Goal: Task Accomplishment & Management: Complete application form

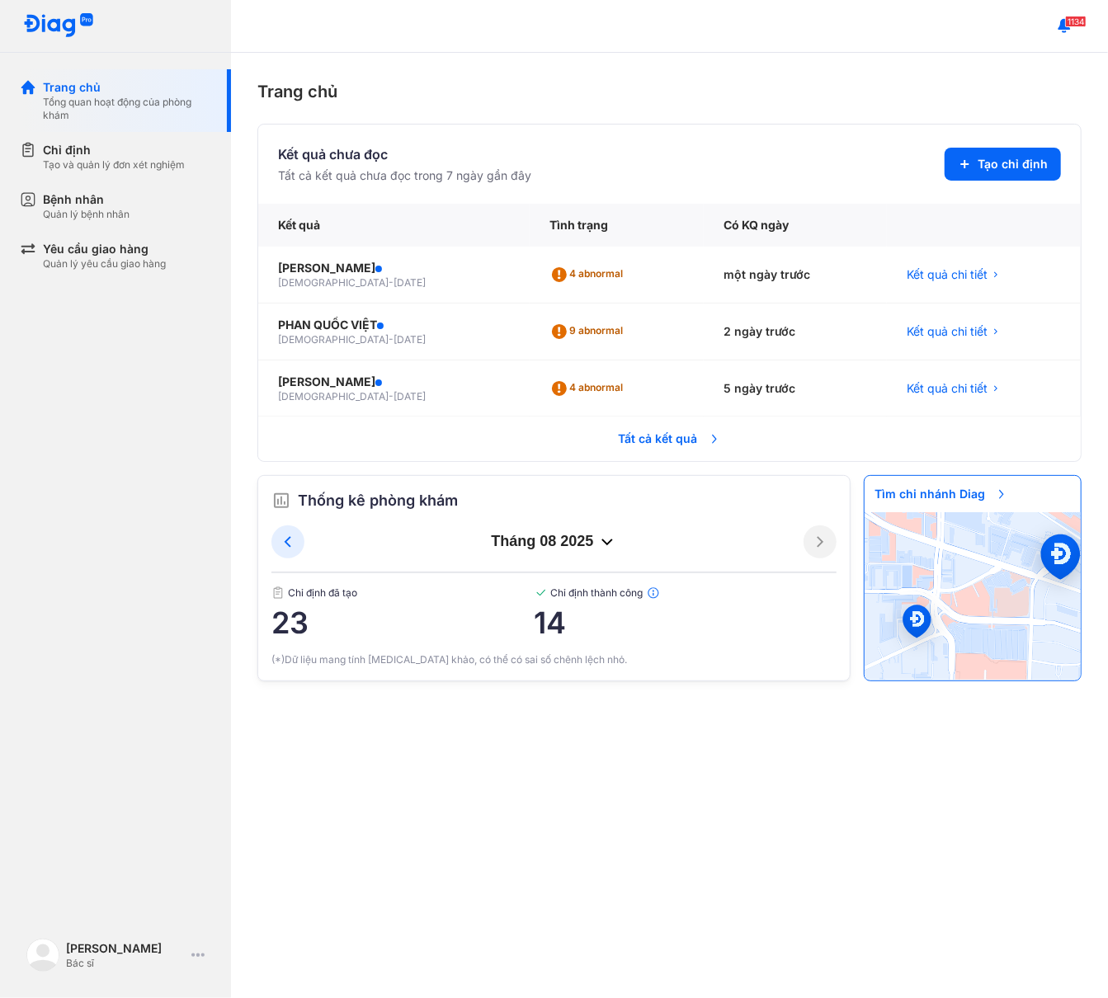
click at [658, 773] on div "Trang chủ Kết quả chưa đọc Tất cả kết quả chưa đọc trong 7 ngày gần đây Tạo chỉ…" at bounding box center [669, 525] width 877 height 945
click at [107, 153] on div "Chỉ định" at bounding box center [114, 150] width 142 height 17
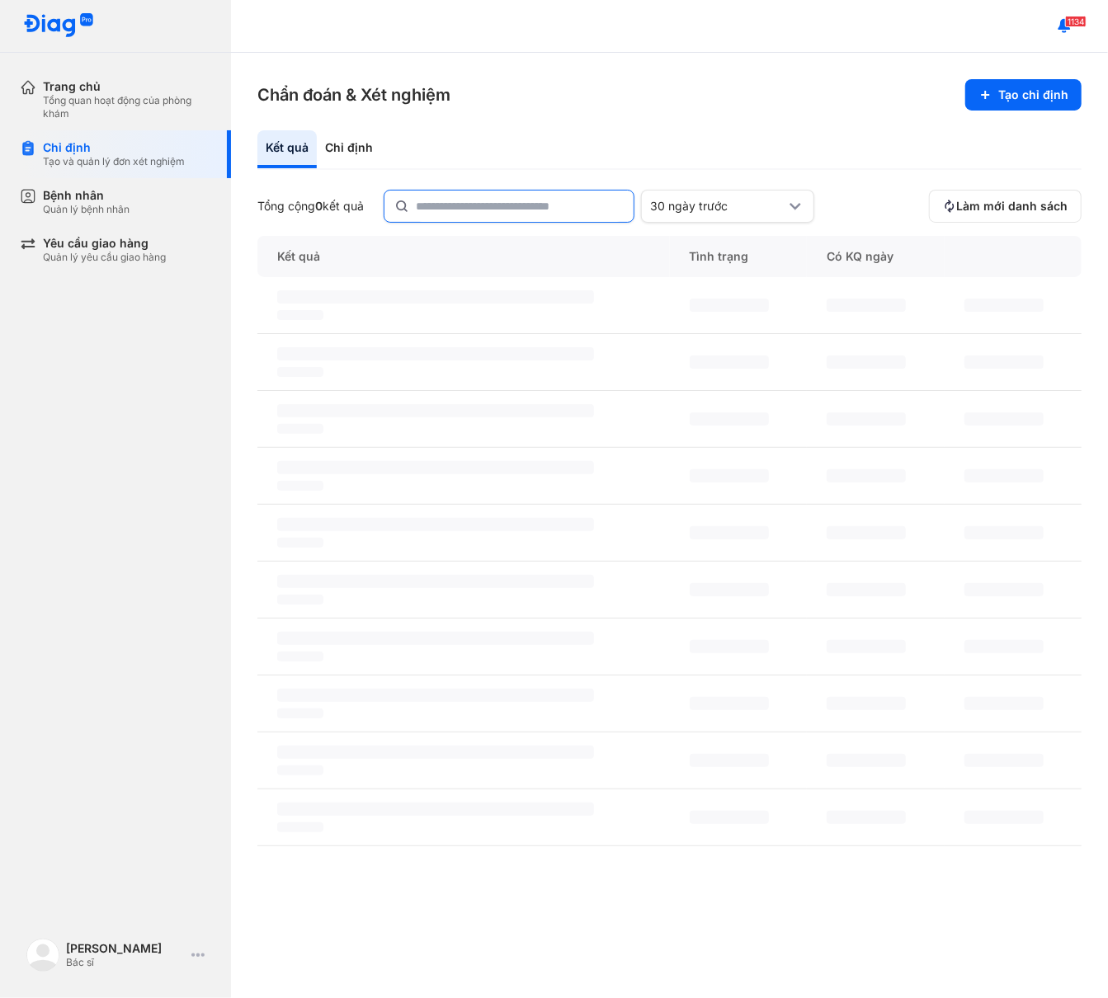
drag, startPoint x: 420, startPoint y: 186, endPoint x: 431, endPoint y: 195, distance: 14.2
click at [422, 187] on div "Kết quả Chỉ định Tổng cộng 0 kết quả 30 ngày trước Làm mới danh sách Kết quả Tì…" at bounding box center [669, 551] width 824 height 842
click at [434, 196] on input "text" at bounding box center [520, 206] width 206 height 30
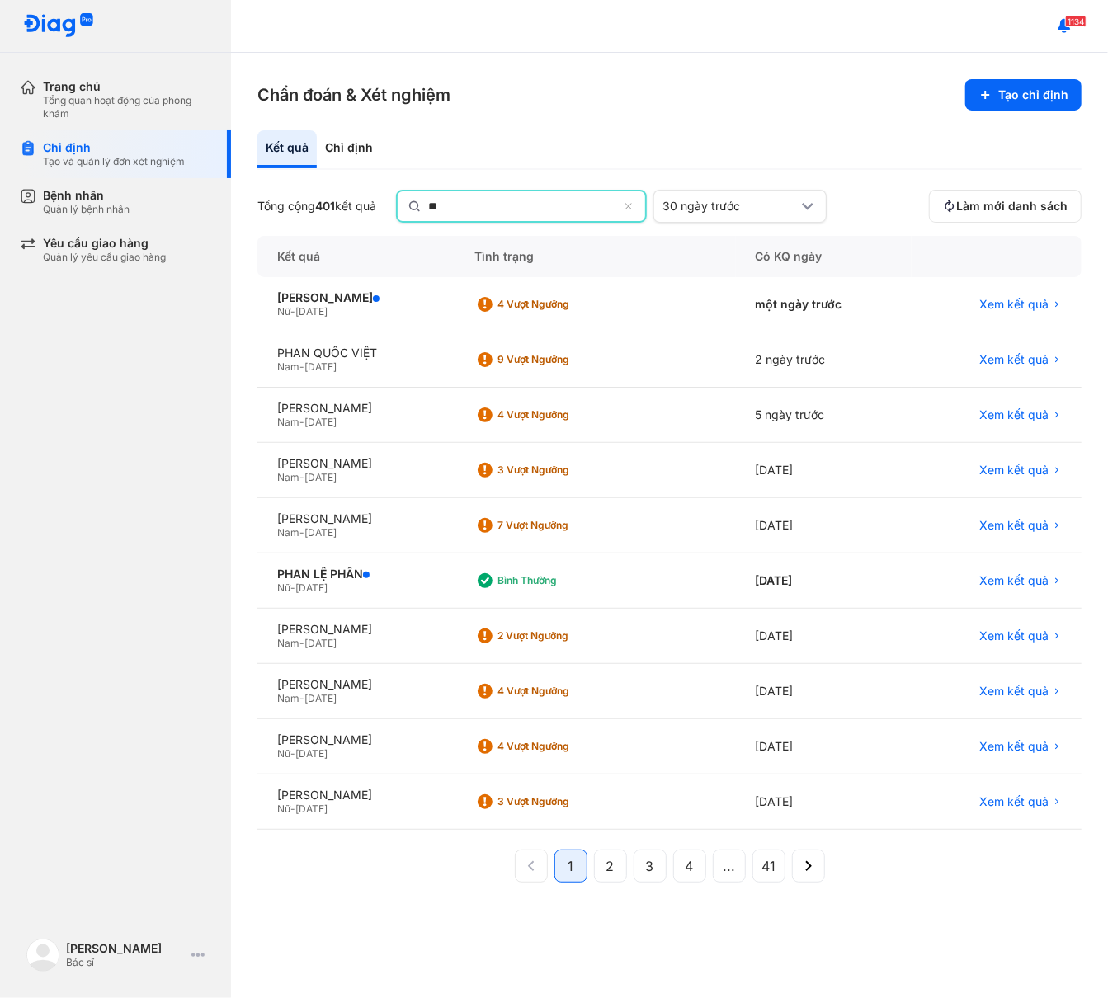
paste input "*"
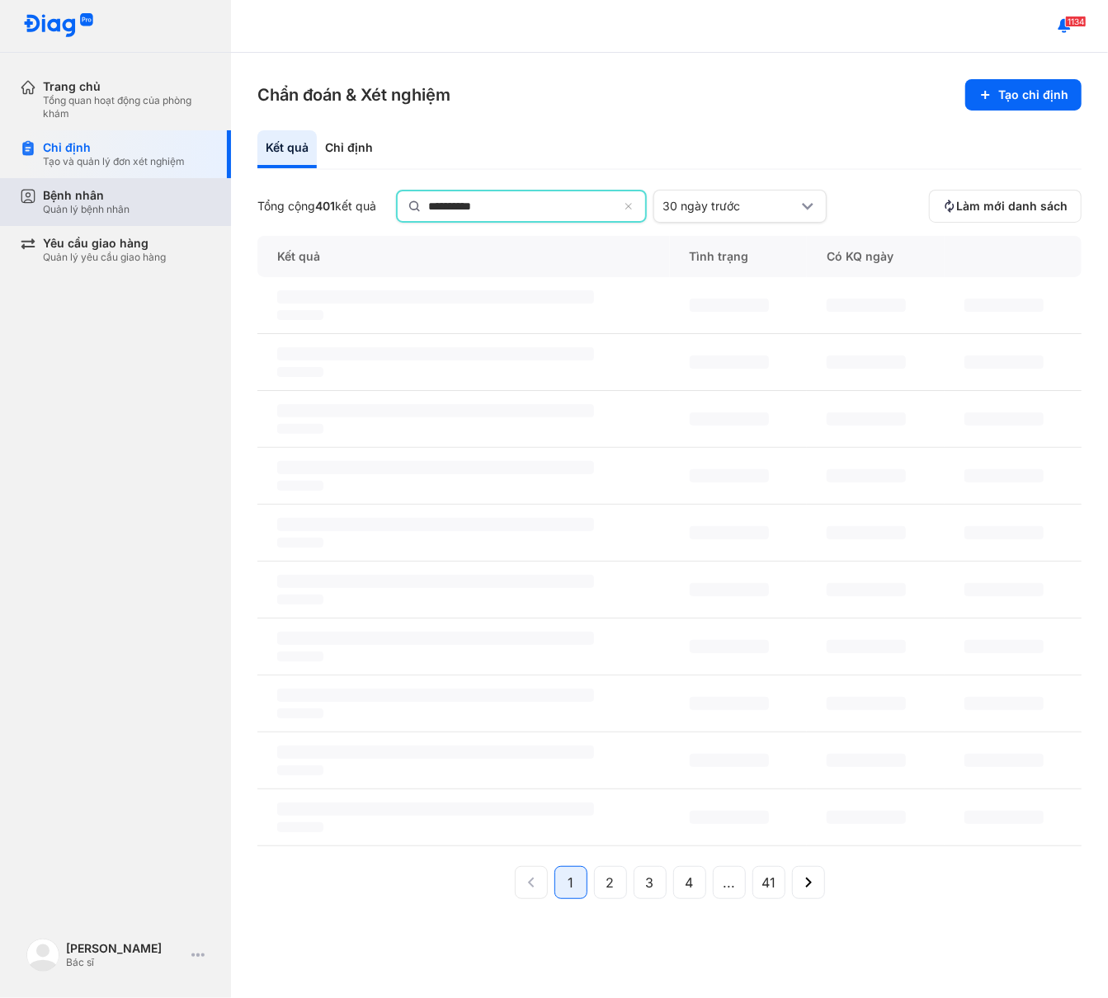
type input "**********"
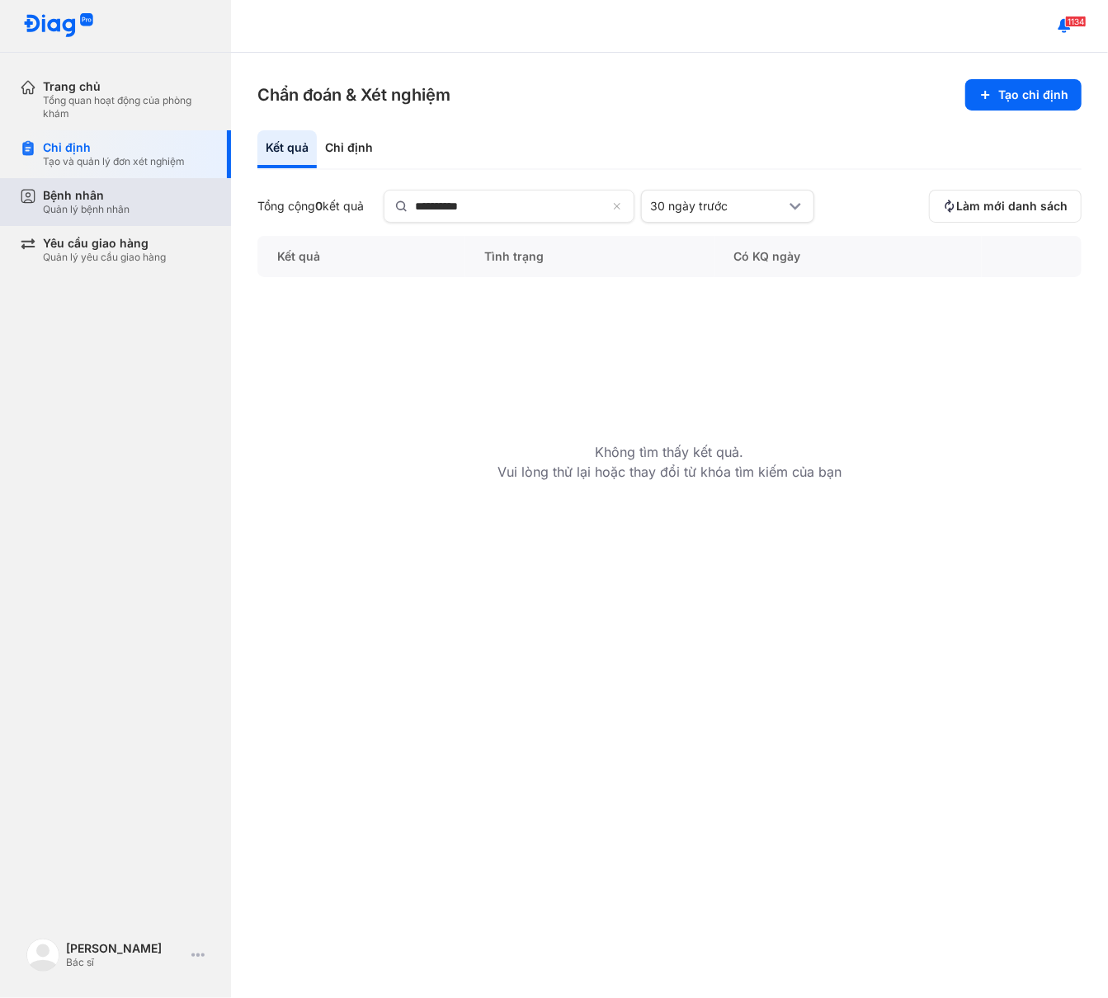
click at [95, 196] on div "Bệnh nhân" at bounding box center [86, 195] width 87 height 15
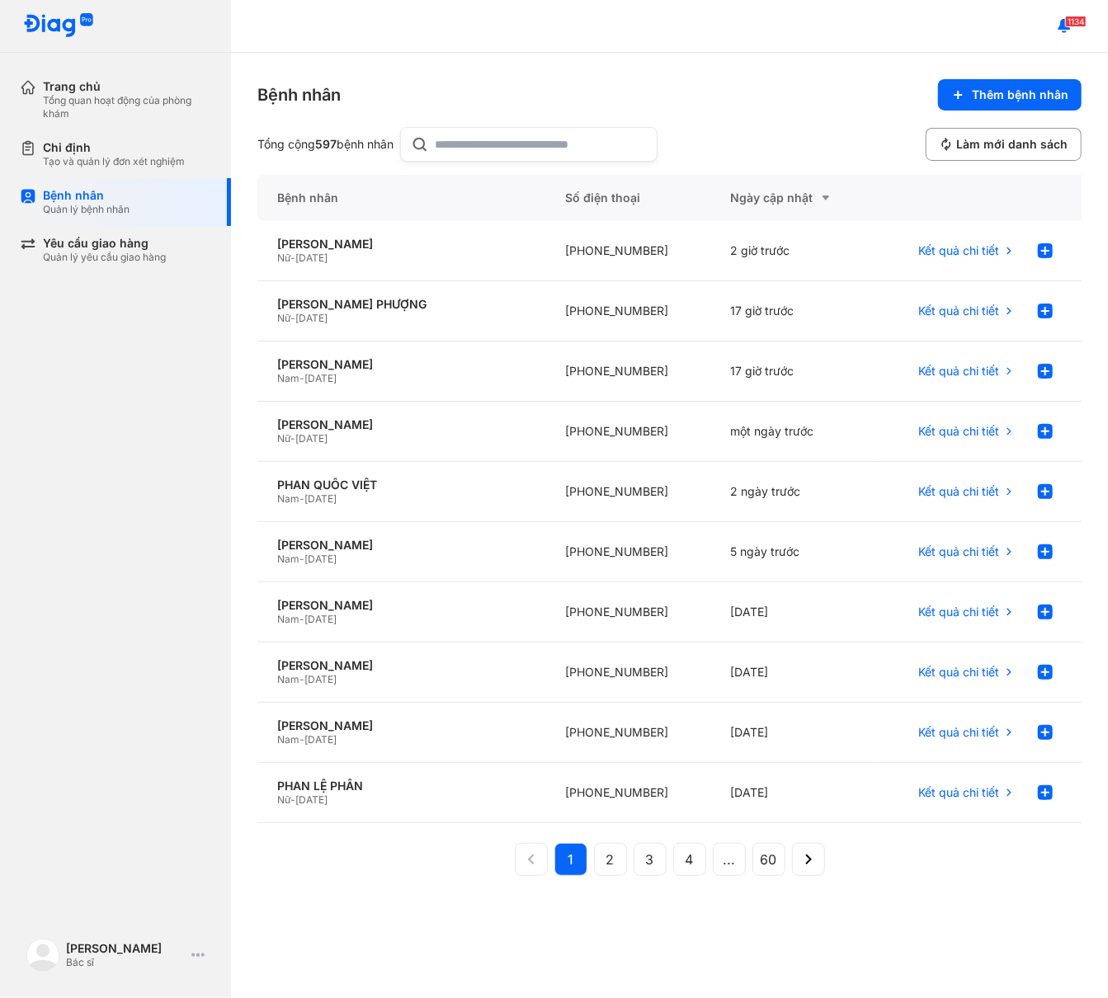
click at [485, 144] on input "text" at bounding box center [541, 144] width 211 height 33
paste input "*"
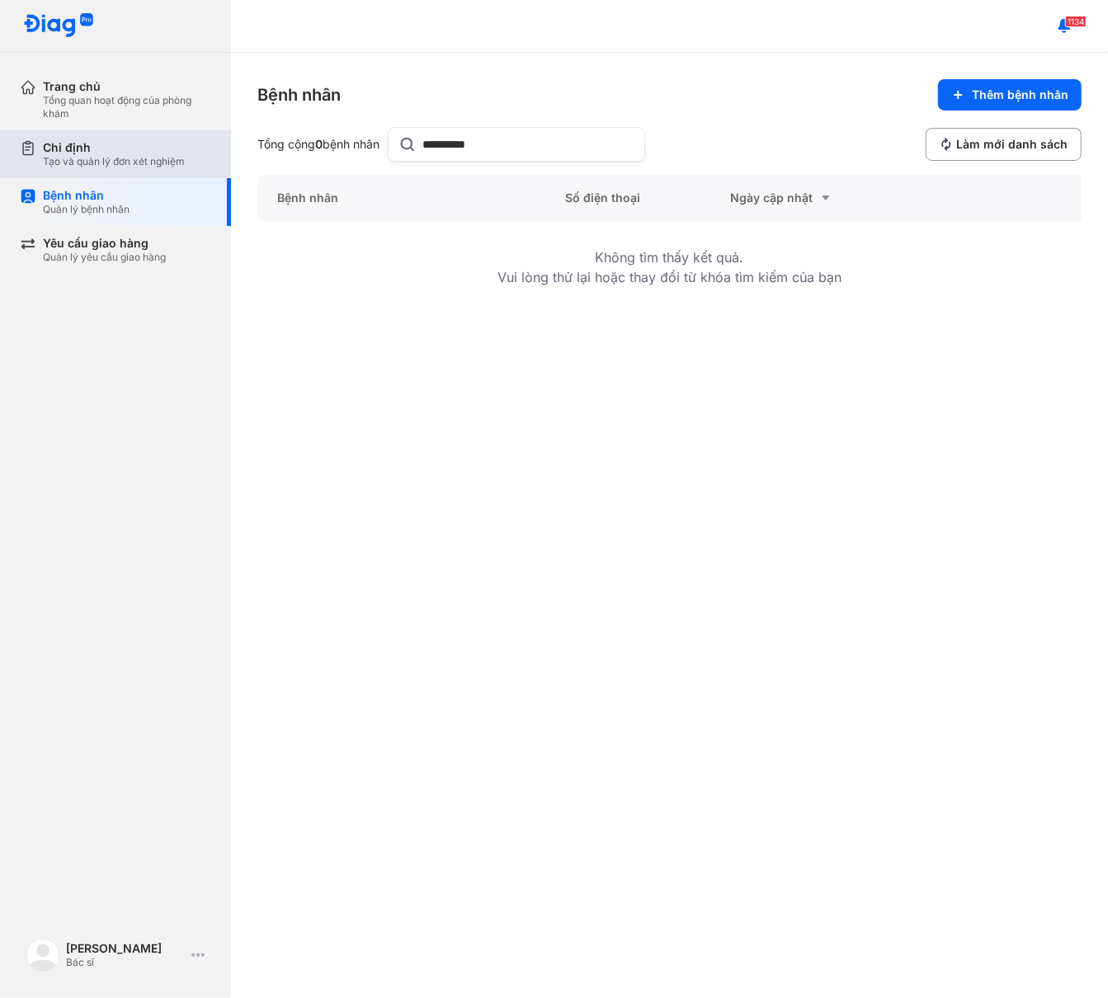
type input "**********"
click at [119, 161] on div "Tạo và quản lý đơn xét nghiệm" at bounding box center [114, 161] width 142 height 13
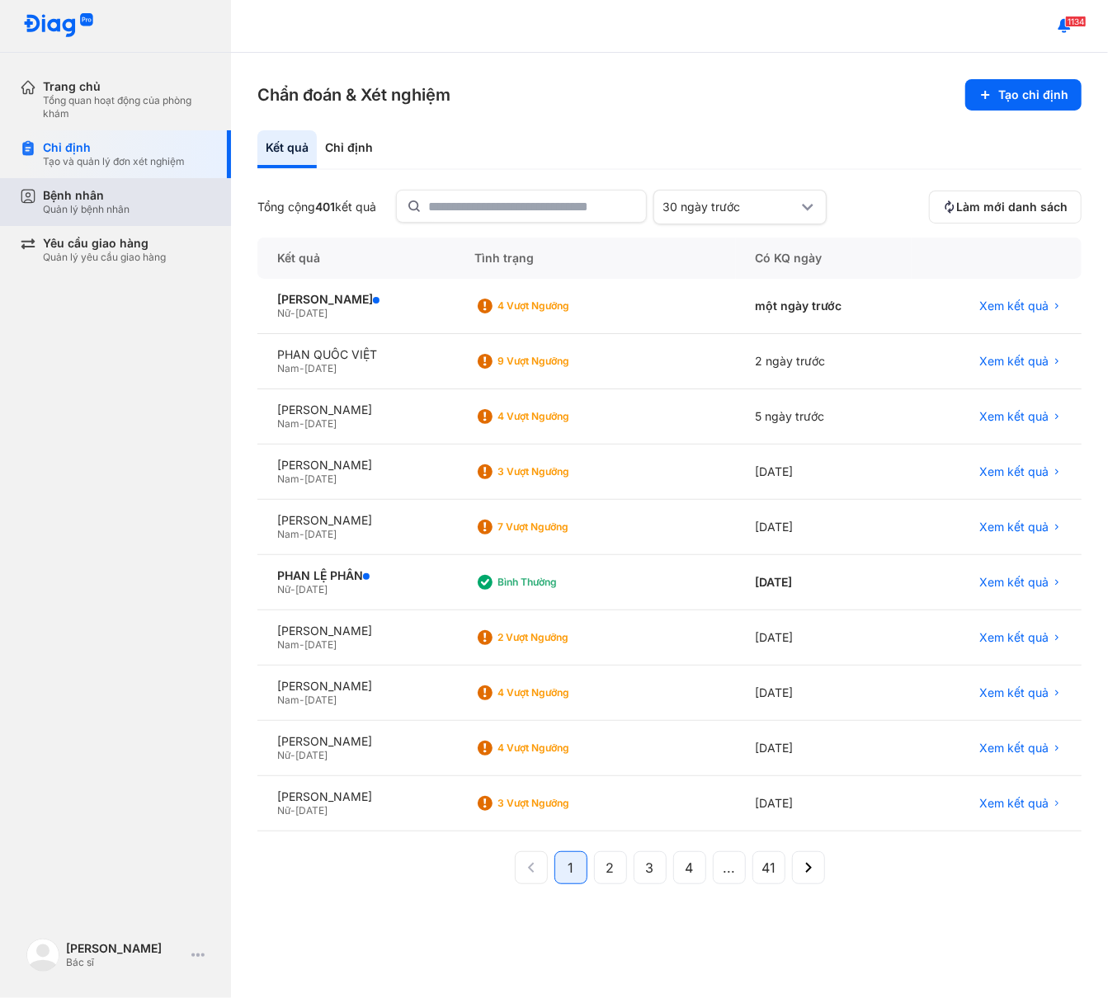
click at [124, 204] on div "Quản lý bệnh nhân" at bounding box center [86, 209] width 87 height 13
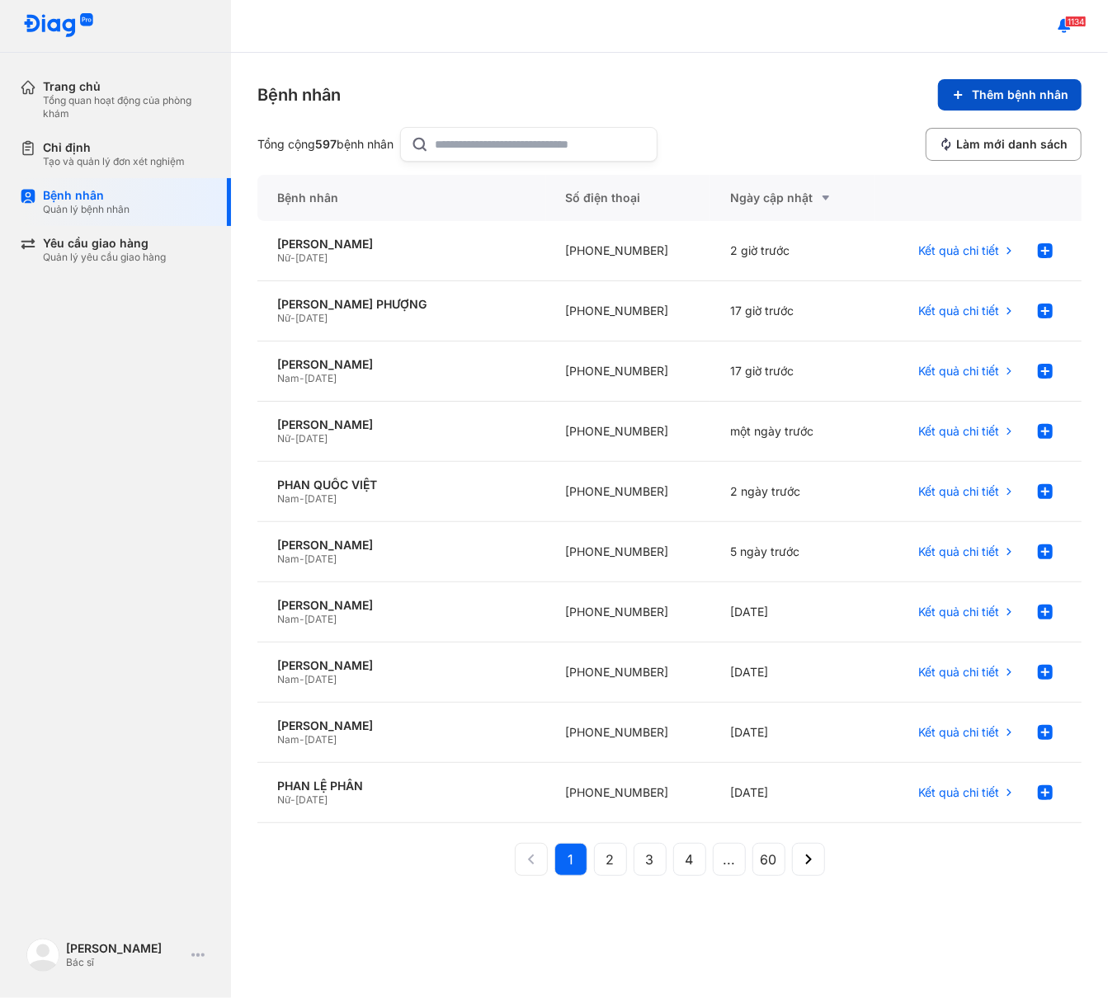
click at [1015, 106] on button "Thêm bệnh nhân" at bounding box center [1010, 94] width 144 height 31
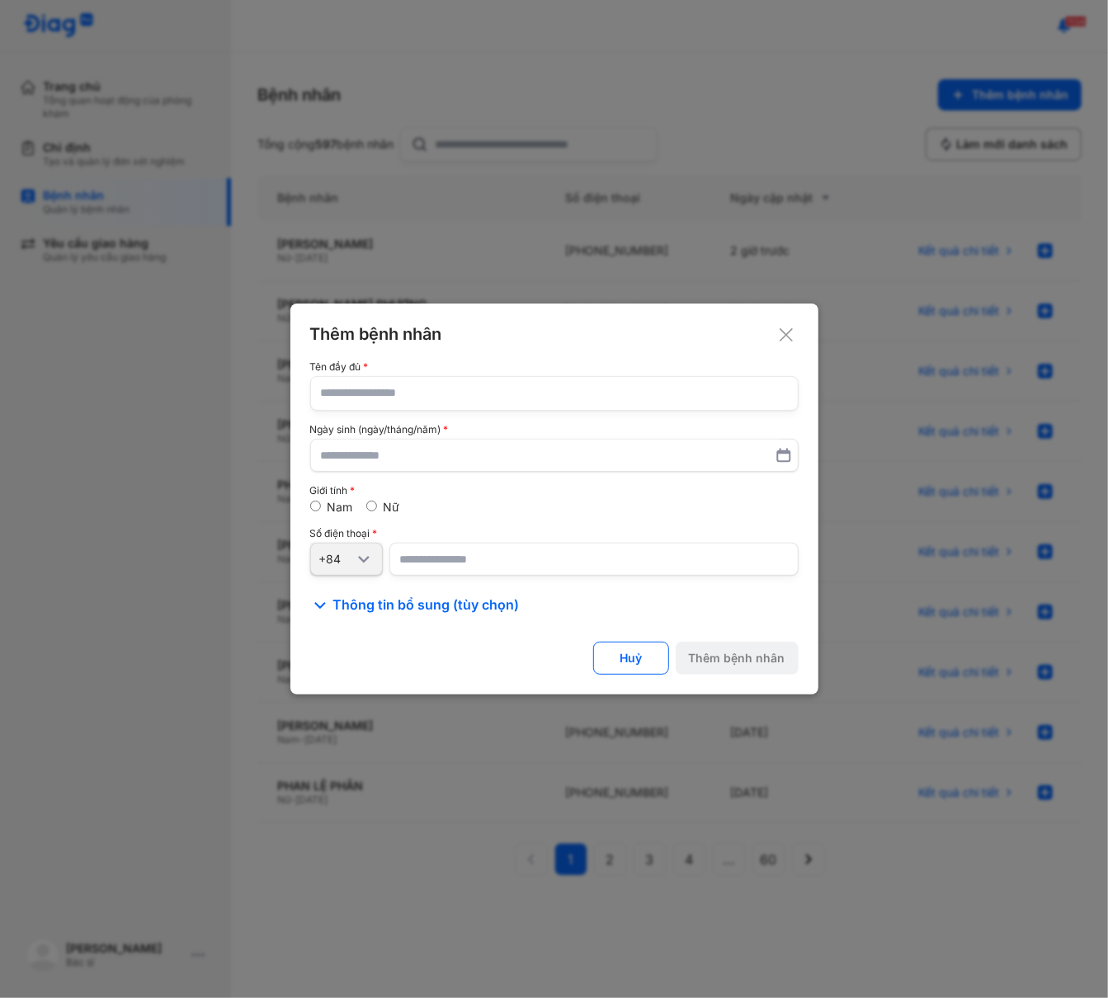
click at [557, 395] on input "text" at bounding box center [554, 393] width 467 height 33
paste input "*"
type input "**********"
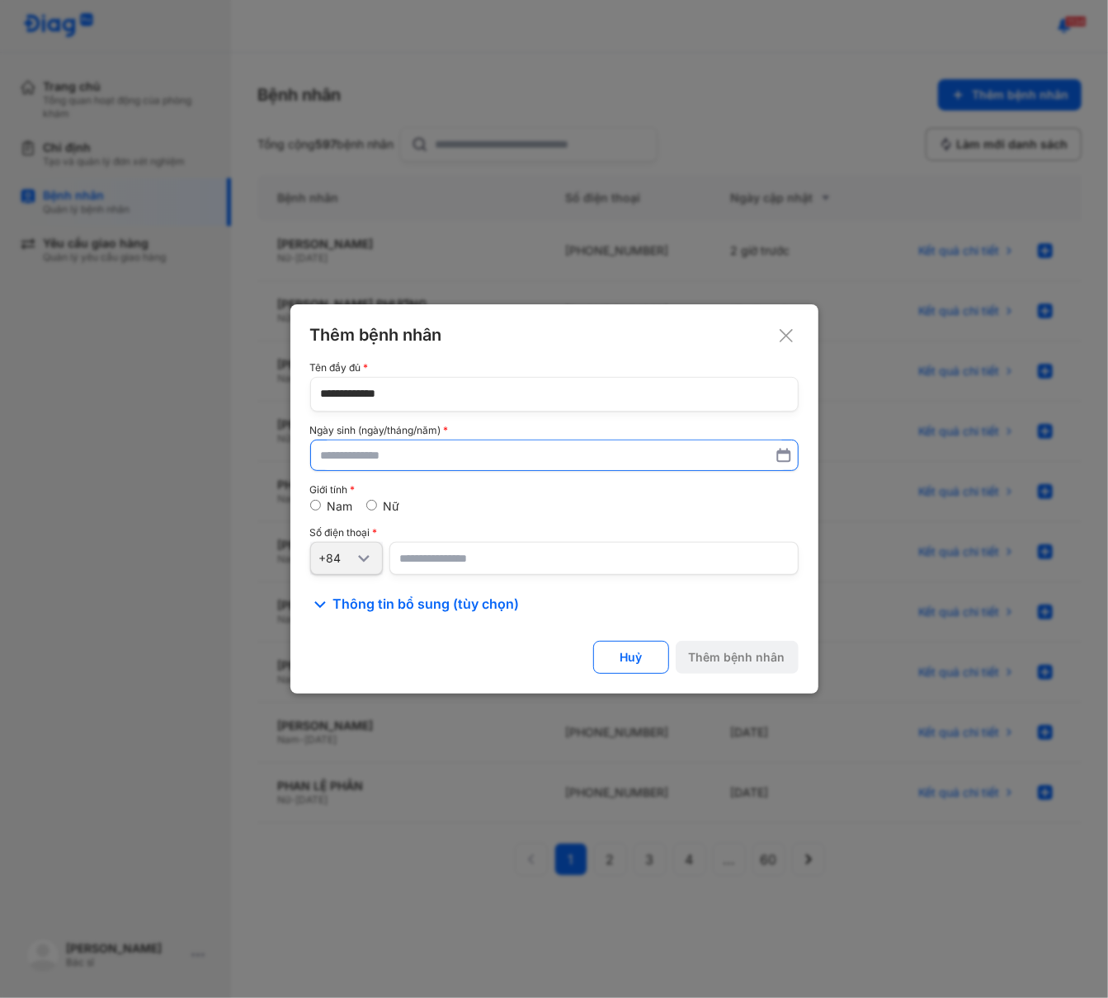
click at [409, 460] on input "text" at bounding box center [554, 456] width 467 height 30
paste input "**********"
type input "**********"
click at [503, 554] on input "number" at bounding box center [593, 559] width 409 height 33
paste input "**********"
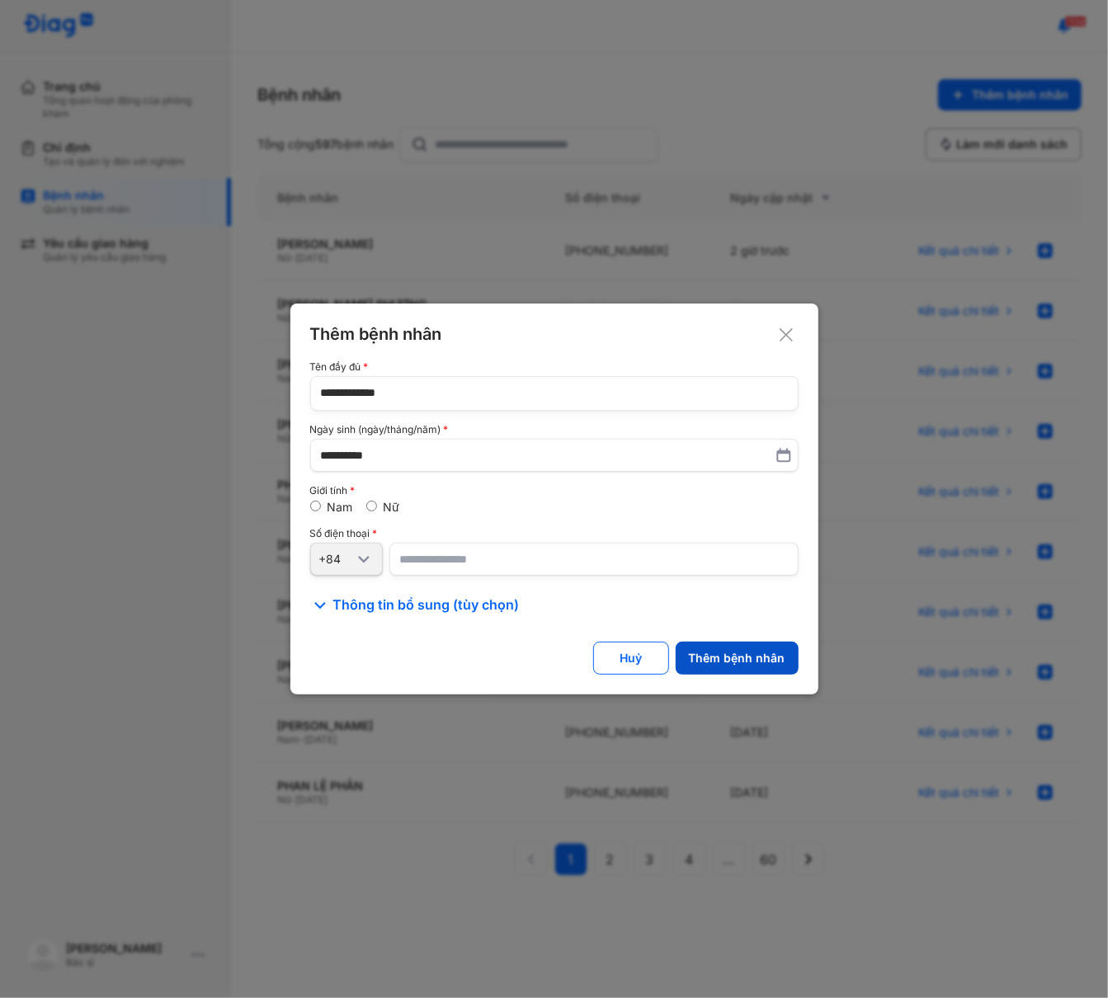
type input "**********"
click at [728, 658] on div "Thêm bệnh nhân" at bounding box center [737, 658] width 97 height 15
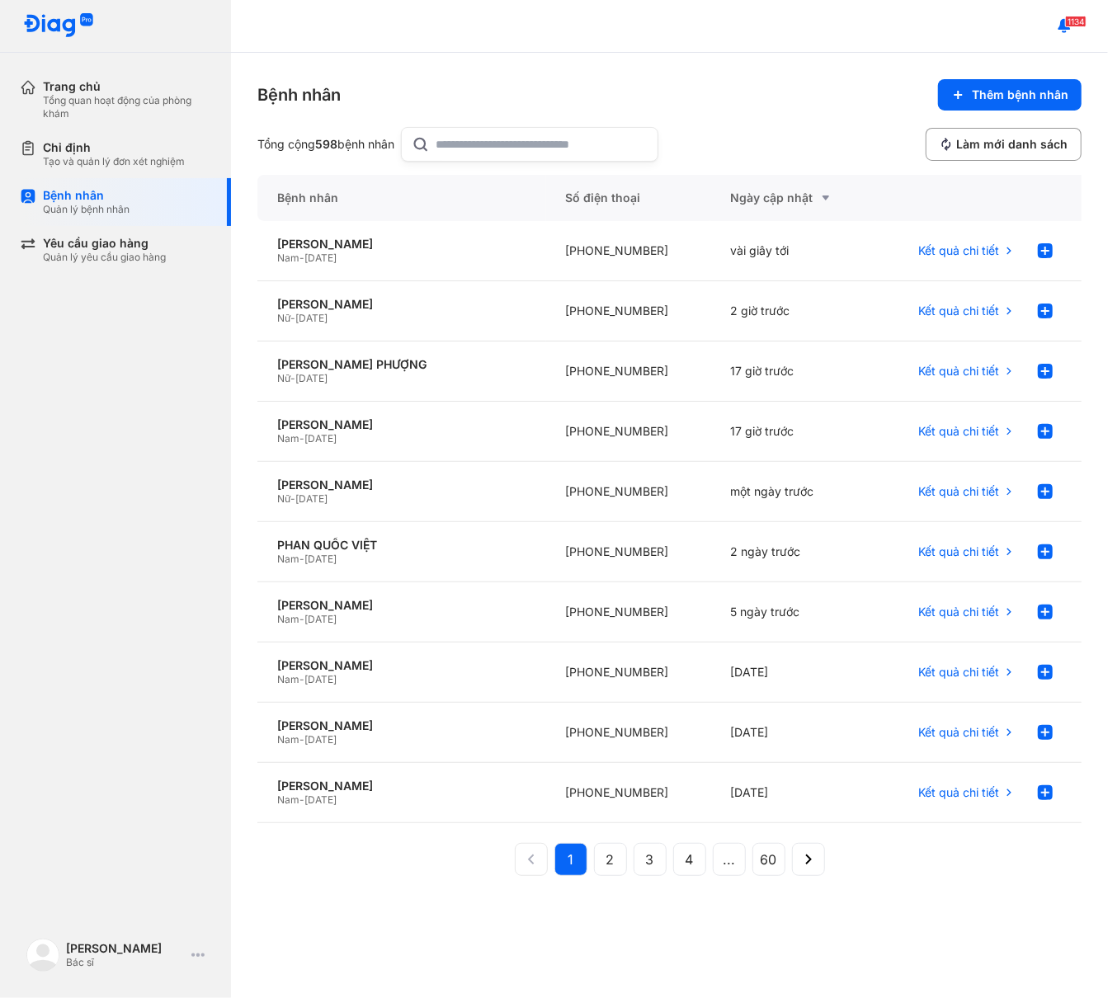
click at [441, 153] on div at bounding box center [529, 144] width 257 height 35
click at [441, 153] on input "text" at bounding box center [541, 144] width 211 height 33
click at [452, 139] on input "text" at bounding box center [541, 144] width 211 height 33
paste input "*"
type input "****"
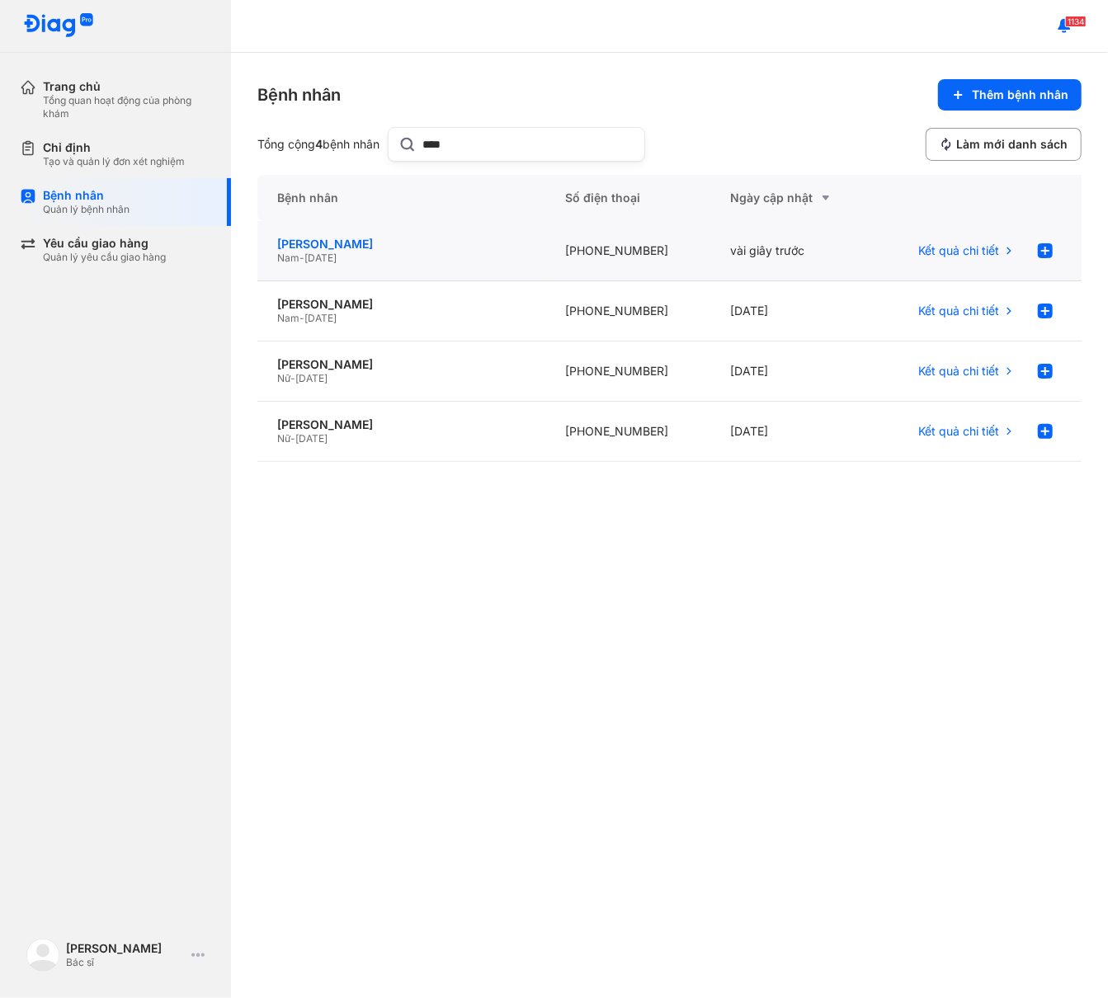
click at [355, 248] on div "[PERSON_NAME]" at bounding box center [401, 244] width 249 height 15
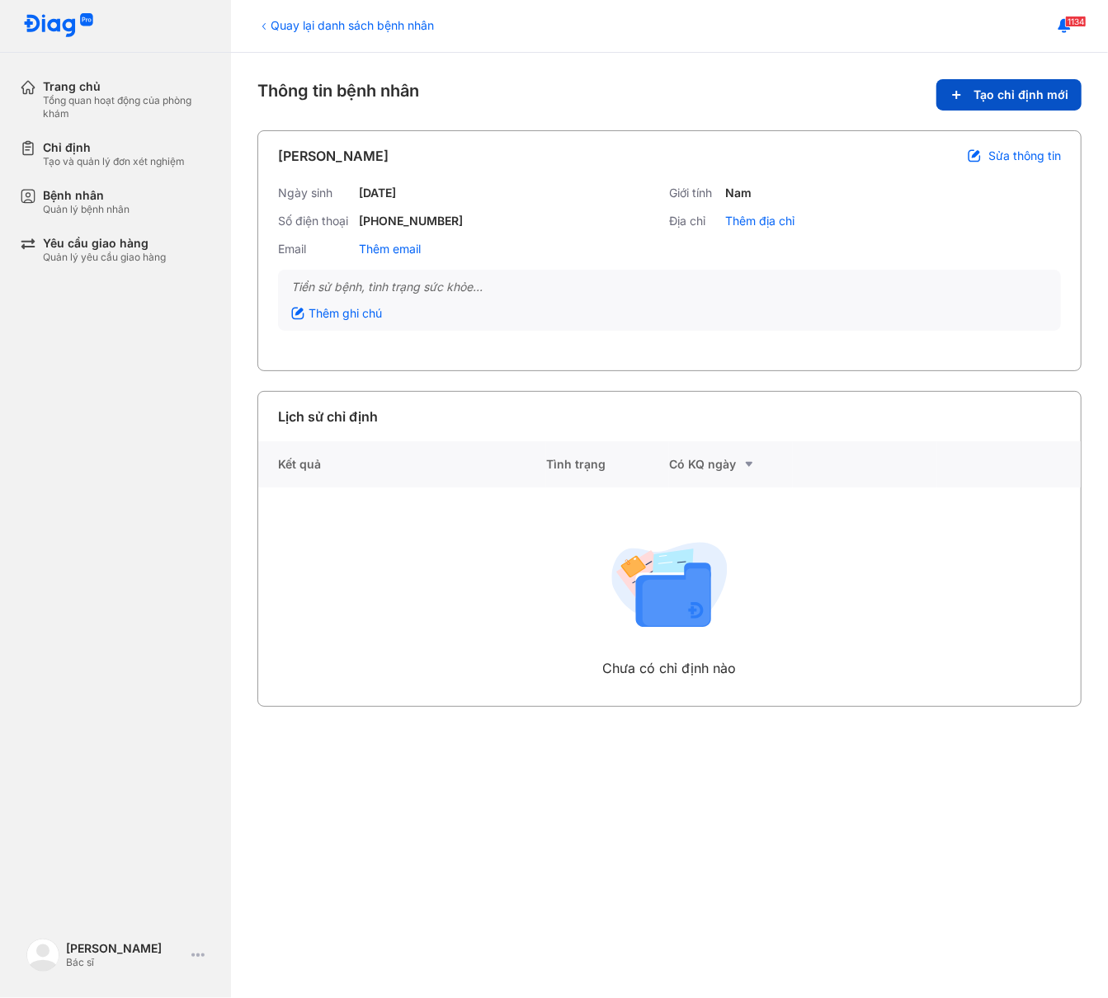
click at [1035, 103] on button "Tạo chỉ định mới" at bounding box center [1008, 94] width 145 height 31
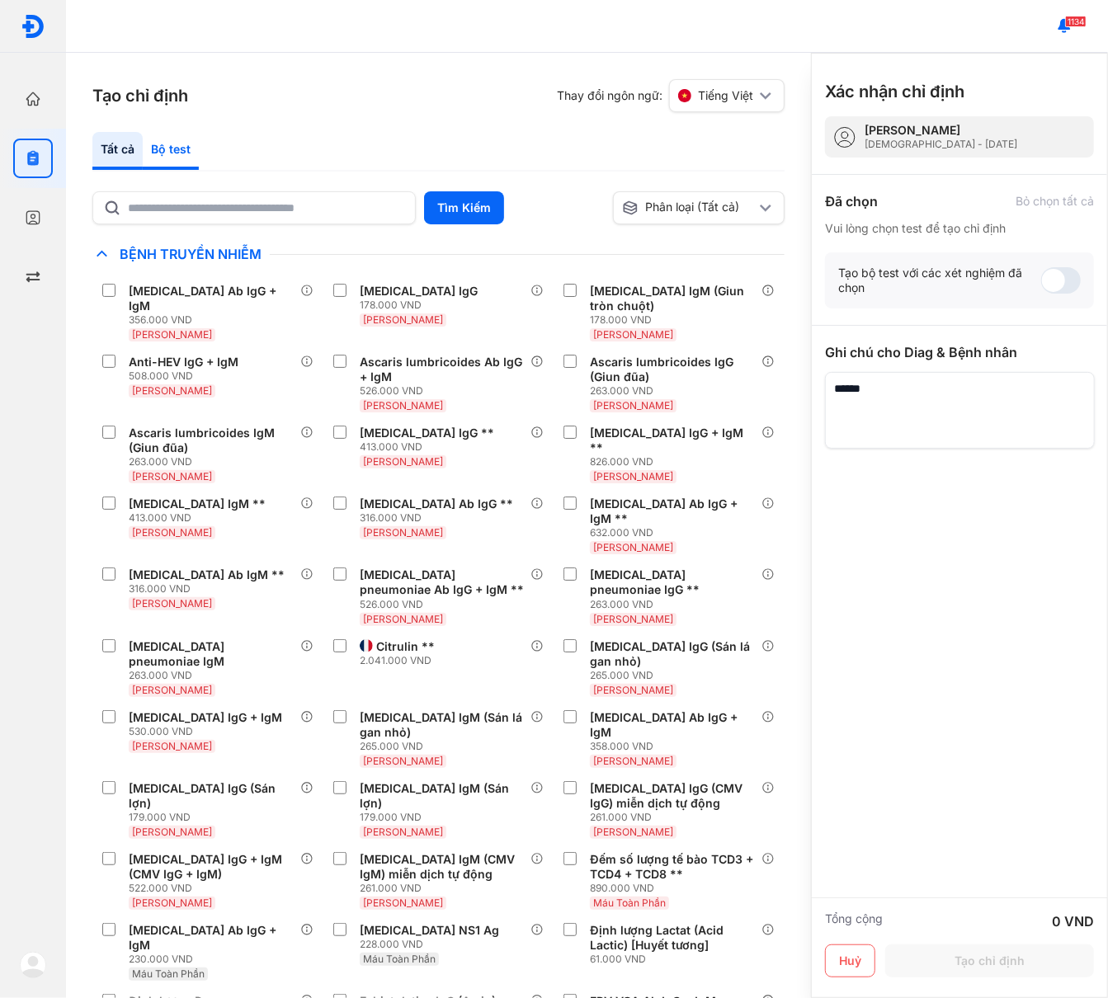
click at [182, 149] on div "Bộ test" at bounding box center [171, 151] width 56 height 38
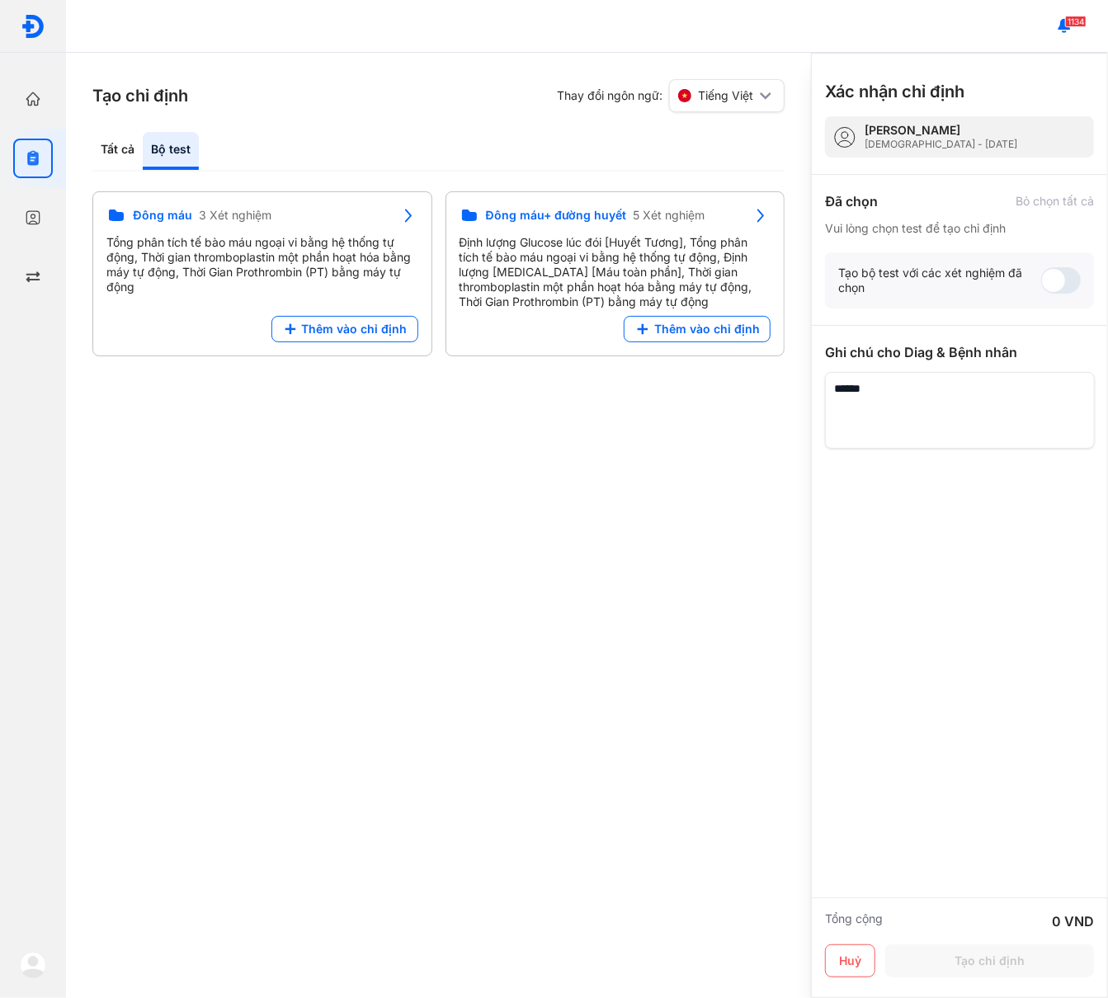
click at [616, 442] on div "Tạo chỉ định Thay đổi ngôn ngữ: Tiếng Việt Tất cả Bộ test Tìm Kiếm Phân loại (T…" at bounding box center [438, 525] width 745 height 945
click at [346, 326] on span "Thêm vào chỉ định" at bounding box center [355, 329] width 106 height 15
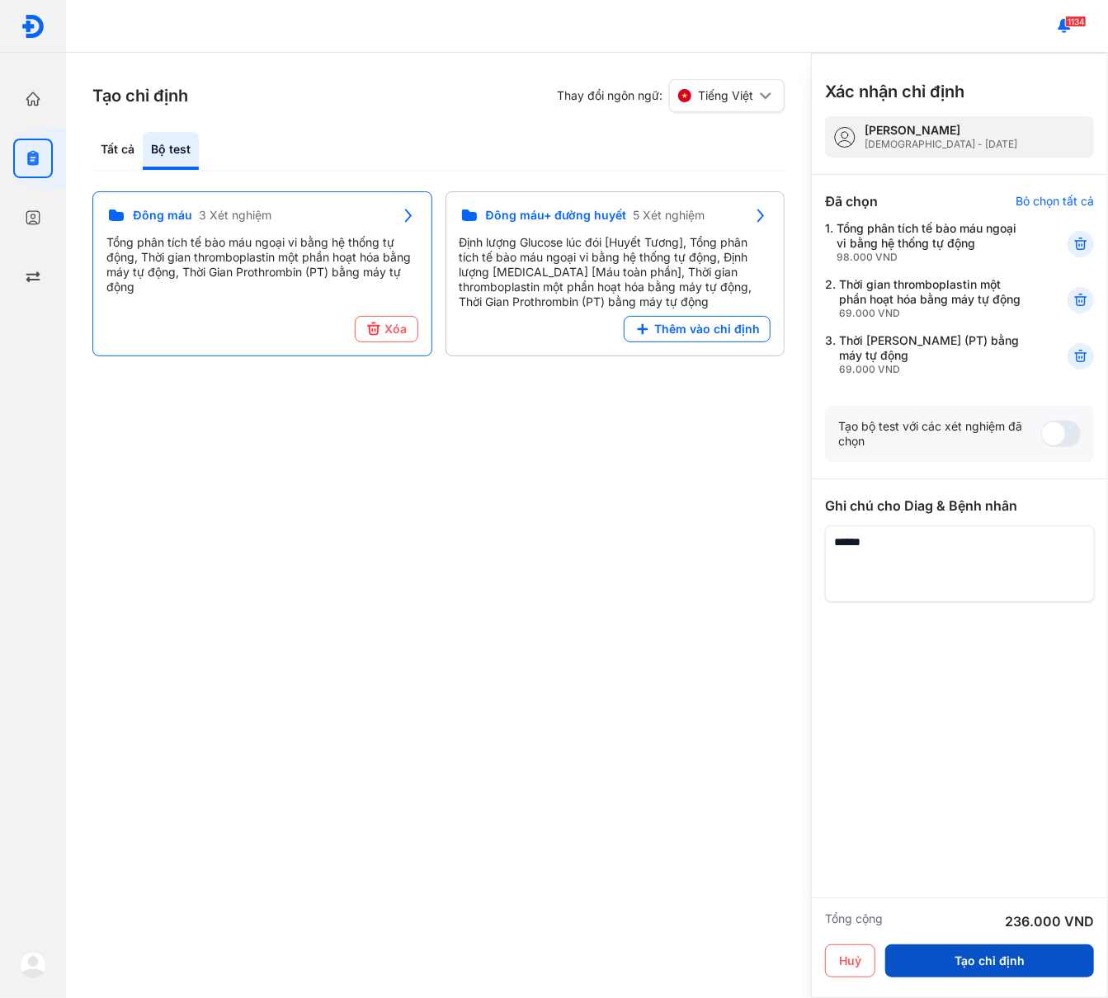
click at [990, 956] on button "Tạo chỉ định" at bounding box center [989, 961] width 209 height 33
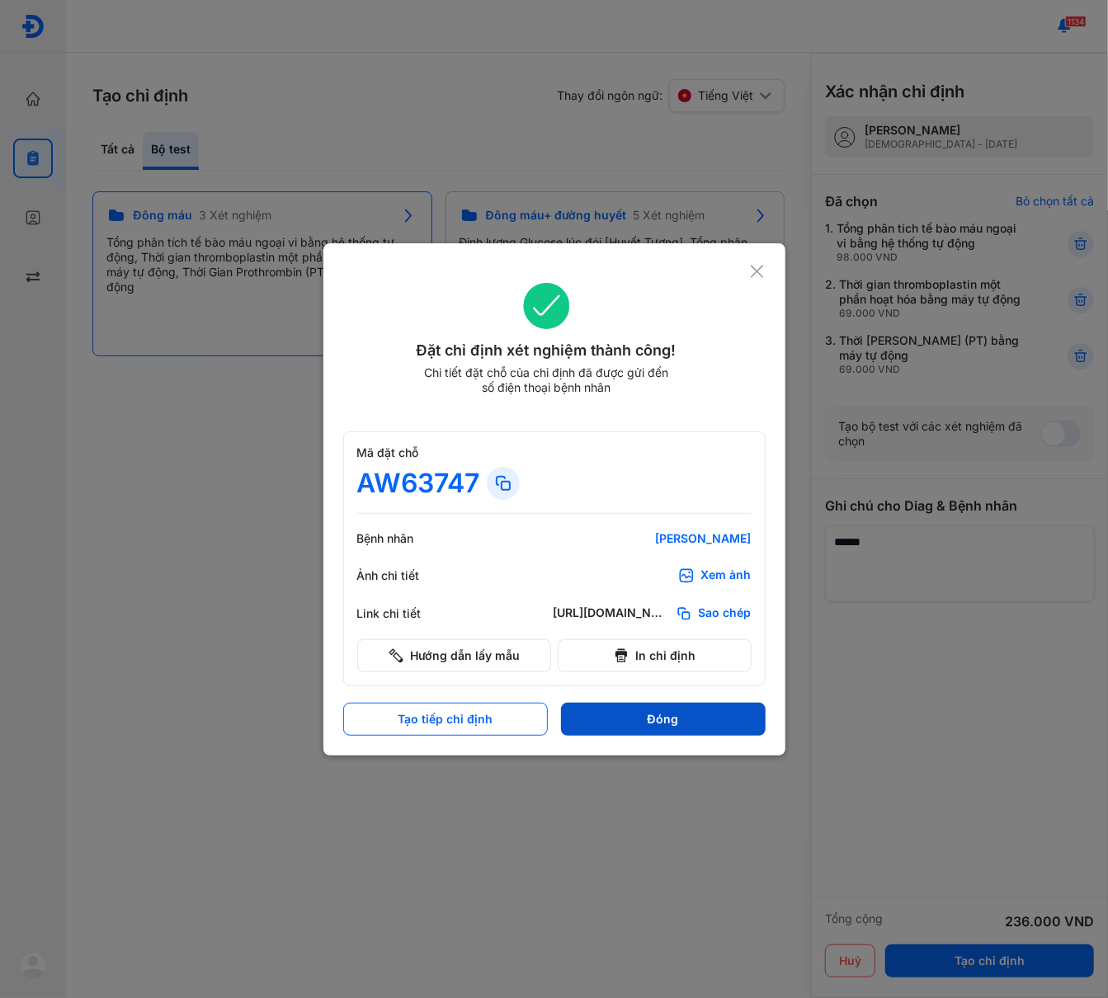
click at [676, 716] on button "Đóng" at bounding box center [663, 719] width 205 height 33
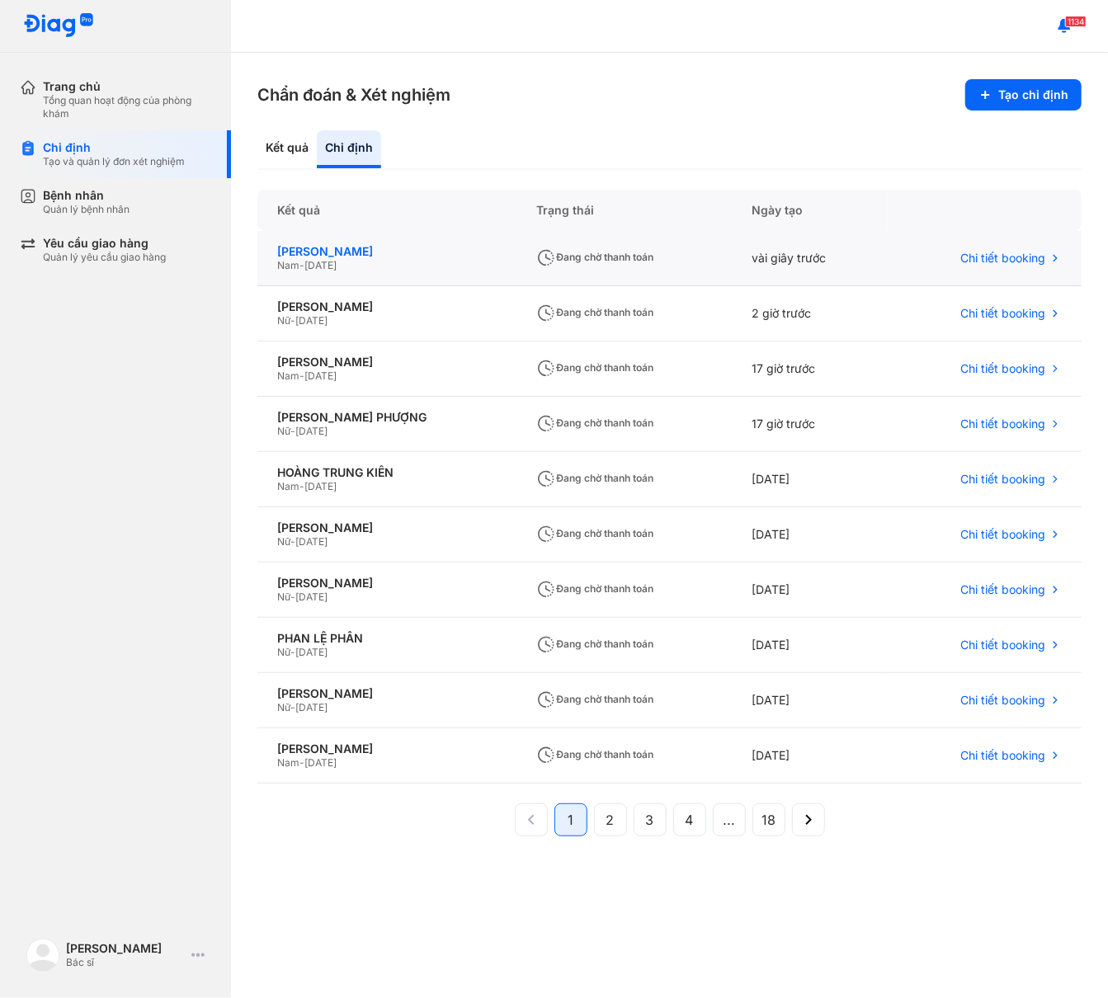
click at [362, 255] on div "[PERSON_NAME]" at bounding box center [386, 251] width 219 height 15
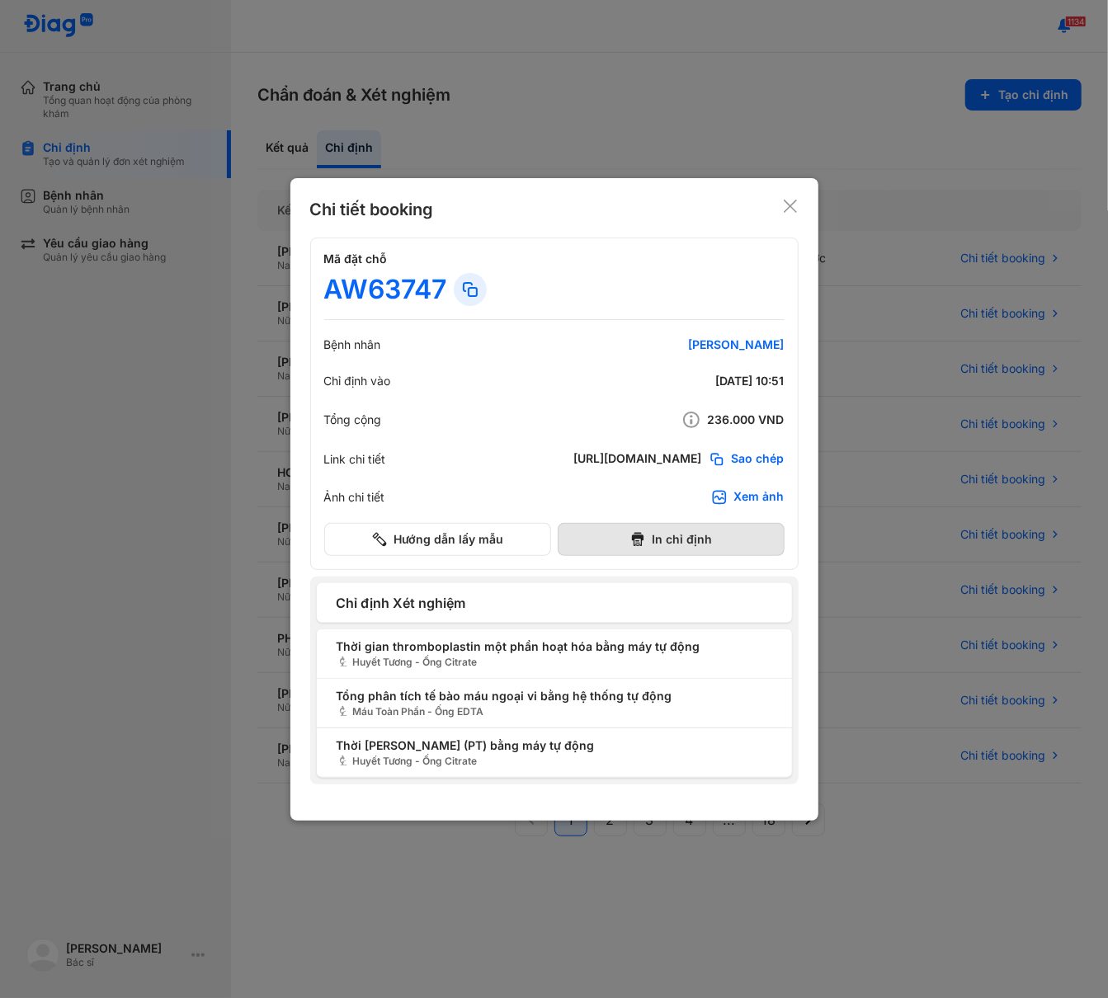
click at [698, 529] on button "In chỉ định" at bounding box center [671, 539] width 227 height 33
click at [789, 201] on icon at bounding box center [790, 206] width 17 height 17
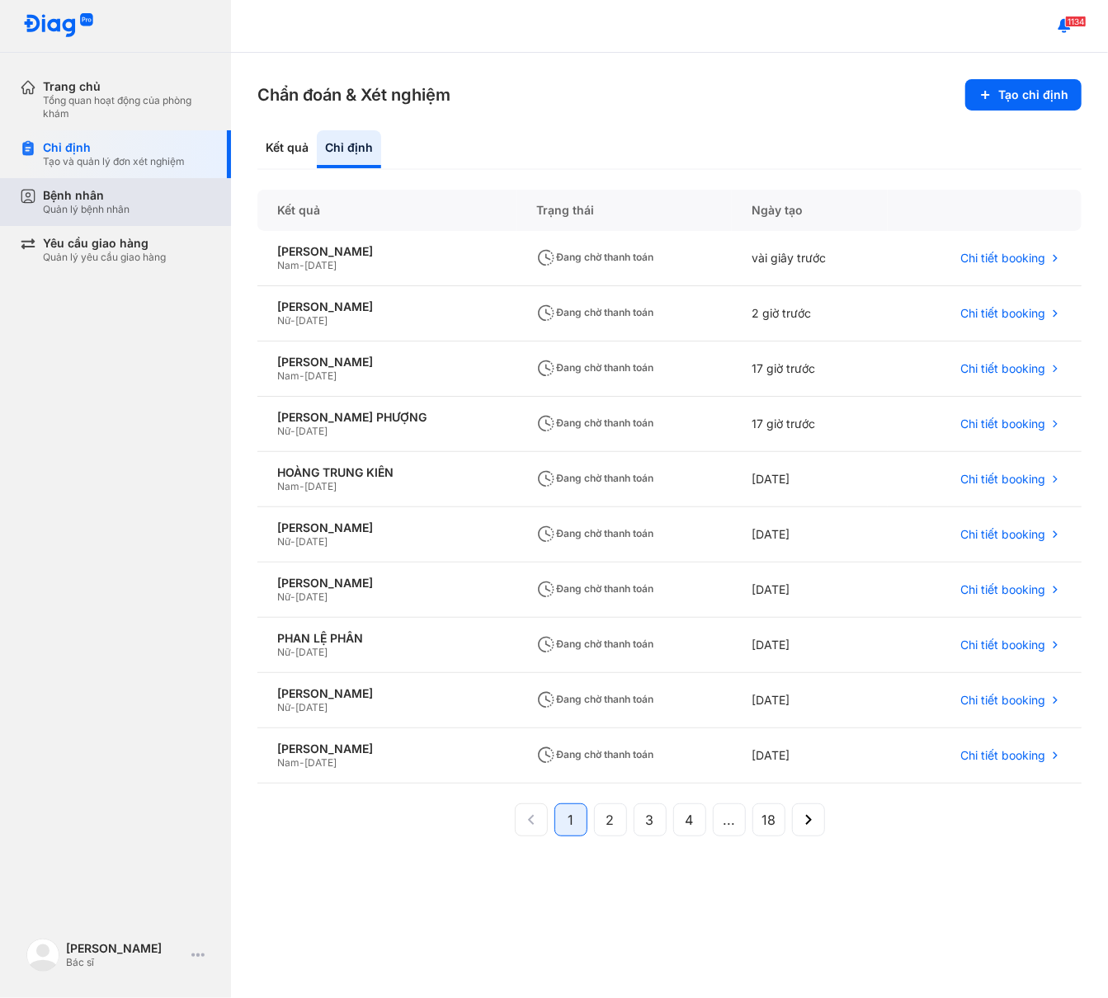
click at [144, 207] on div "Bệnh nhân Quản lý bệnh nhân" at bounding box center [127, 202] width 168 height 28
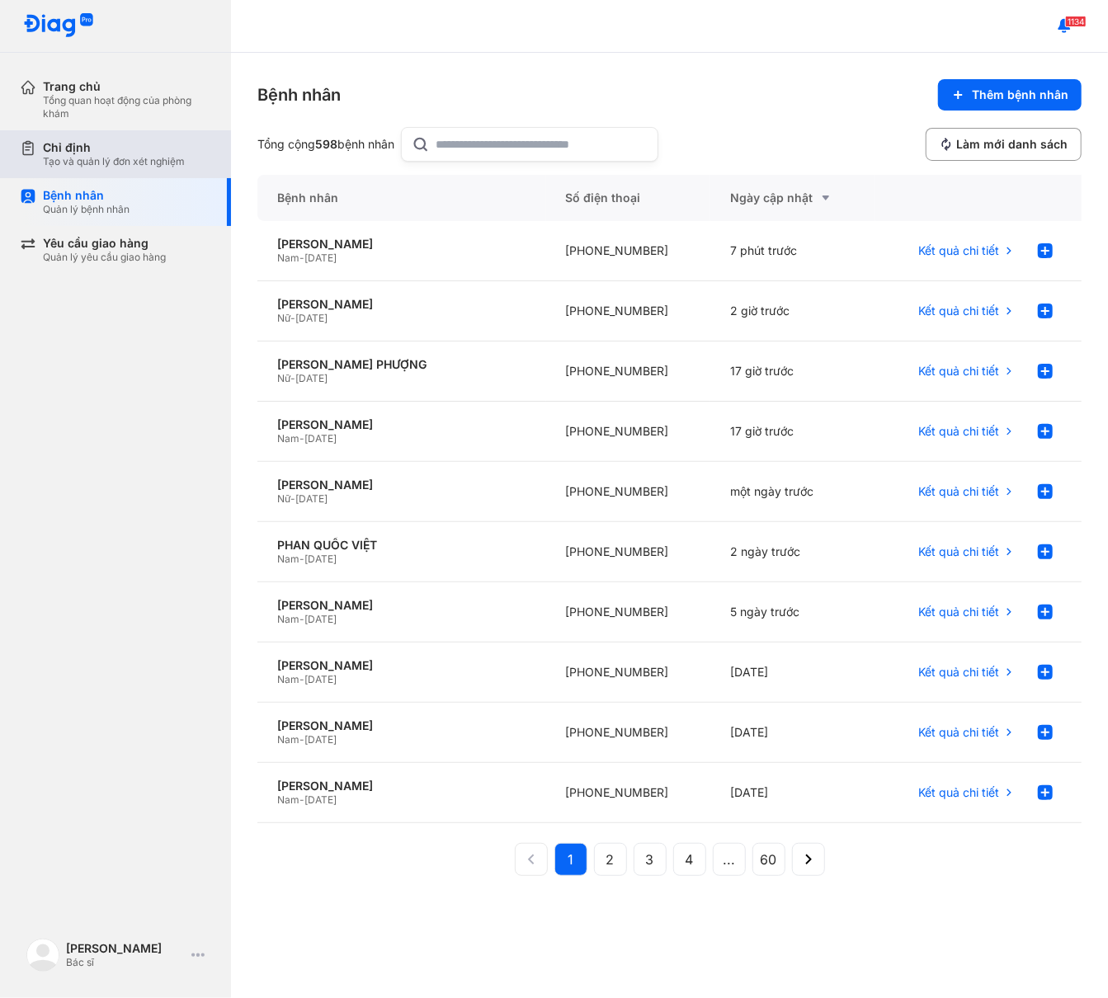
click at [106, 149] on div "Chỉ định" at bounding box center [114, 147] width 142 height 15
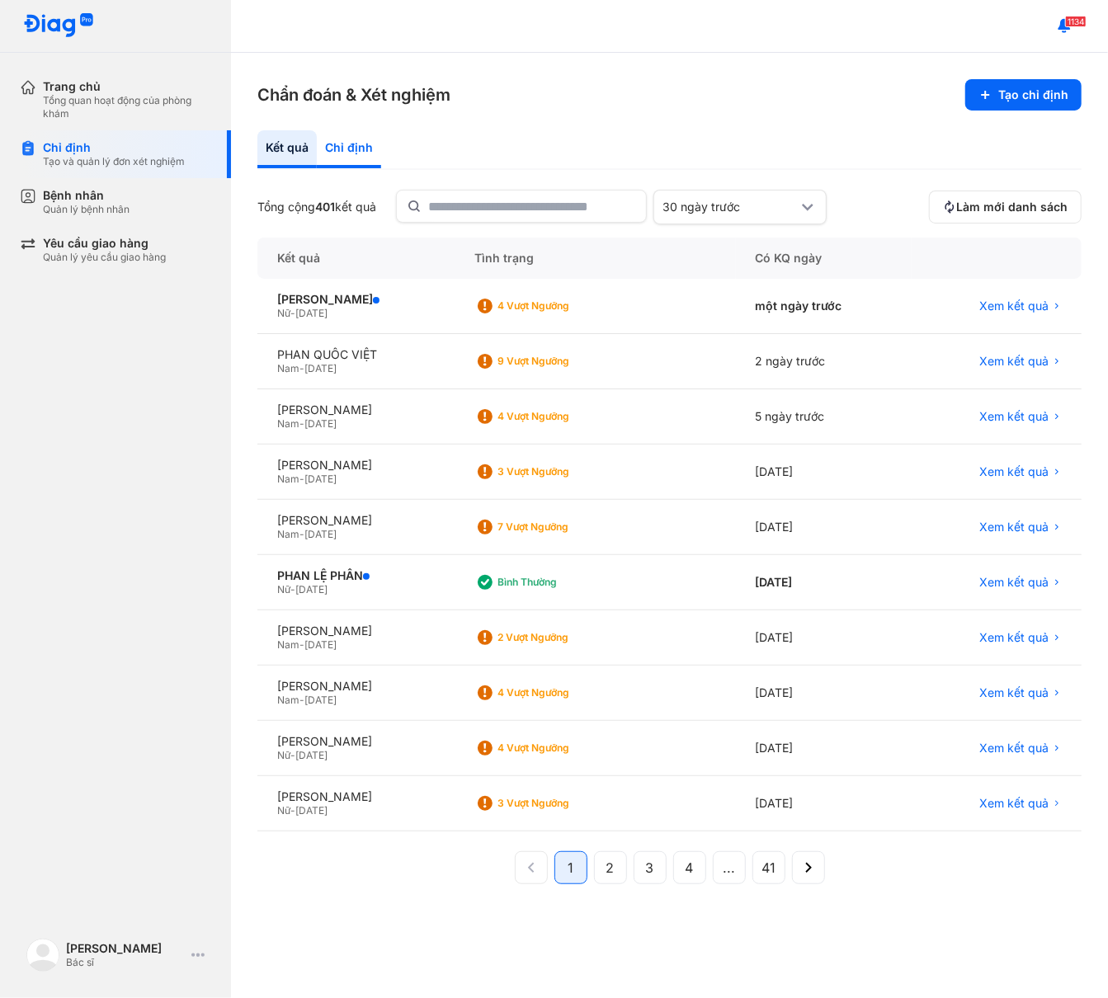
click at [342, 153] on div "Chỉ định" at bounding box center [349, 149] width 64 height 38
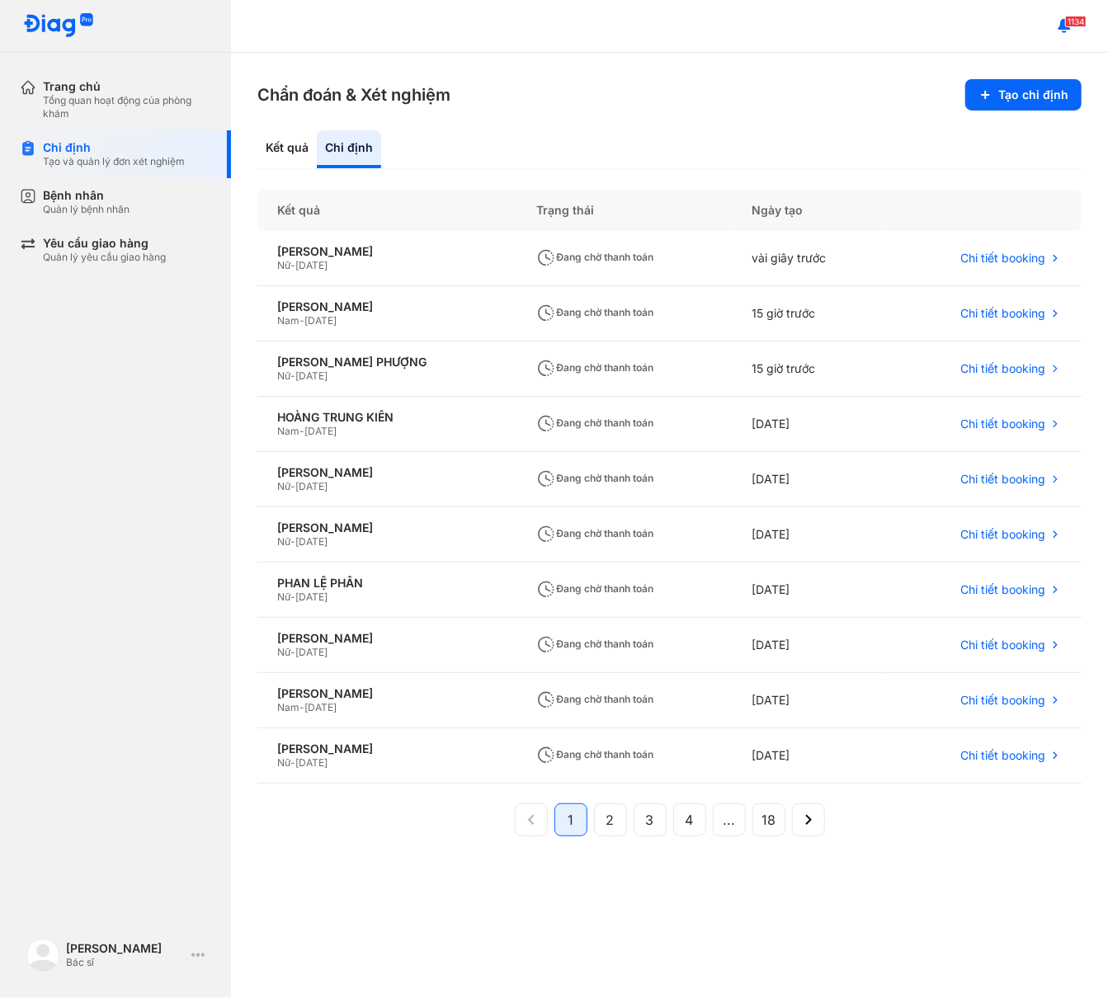
click at [984, 902] on div "Kết quả Trạng thái Ngày tạo LÊ THỊ THANH HIỀN Nữ - 01/01/1997 Đang chờ thanh to…" at bounding box center [669, 581] width 824 height 782
